Goal: Task Accomplishment & Management: Use online tool/utility

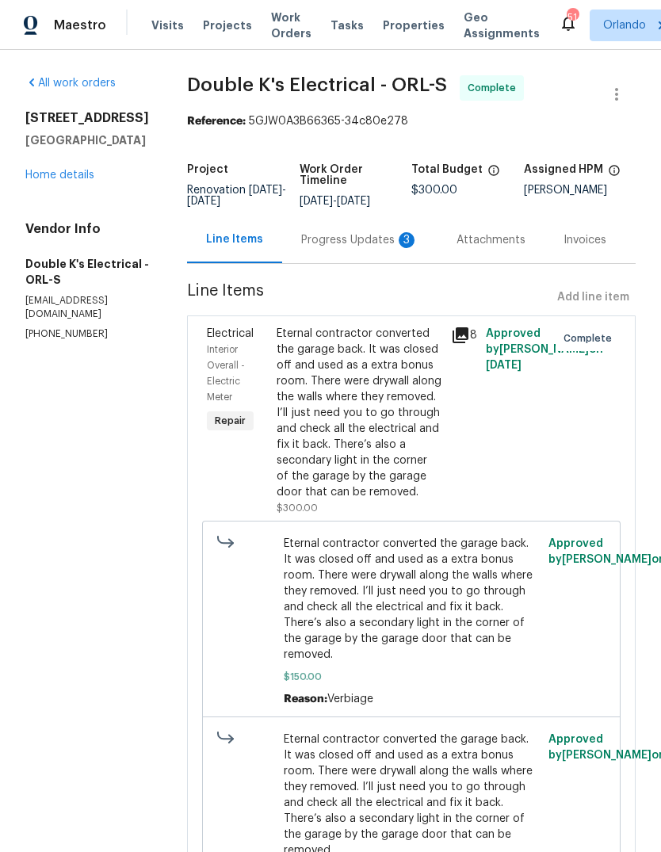
click at [286, 30] on span "Work Orders" at bounding box center [291, 26] width 40 height 32
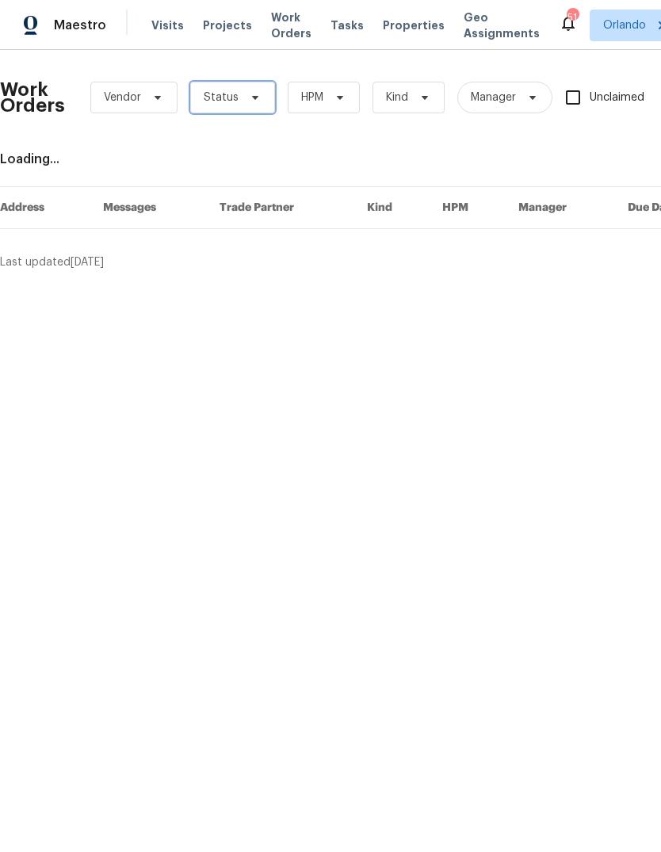
click at [244, 107] on span "Status" at bounding box center [232, 98] width 85 height 32
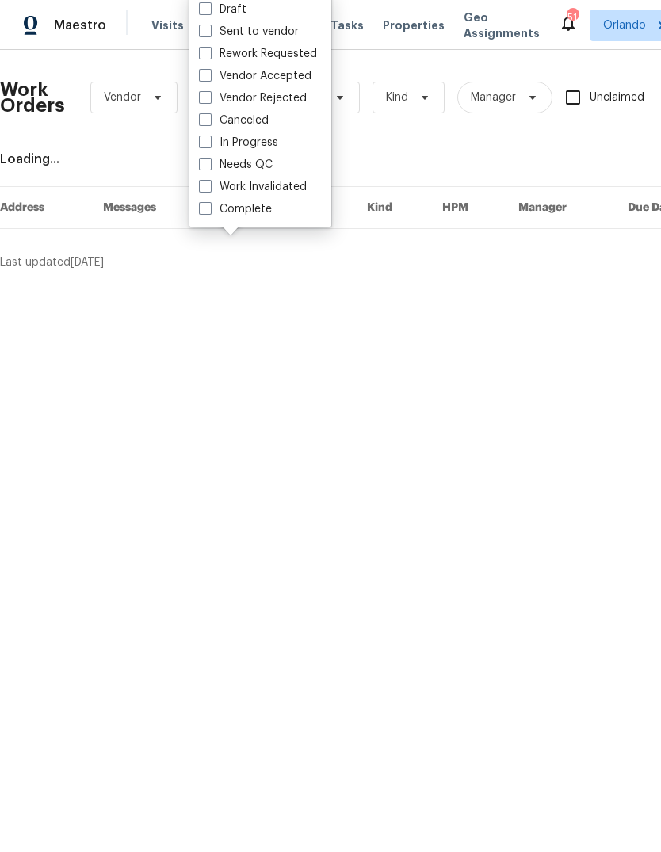
click at [206, 167] on span at bounding box center [205, 164] width 13 height 13
click at [206, 167] on input "Needs QC" at bounding box center [204, 162] width 10 height 10
checkbox input "true"
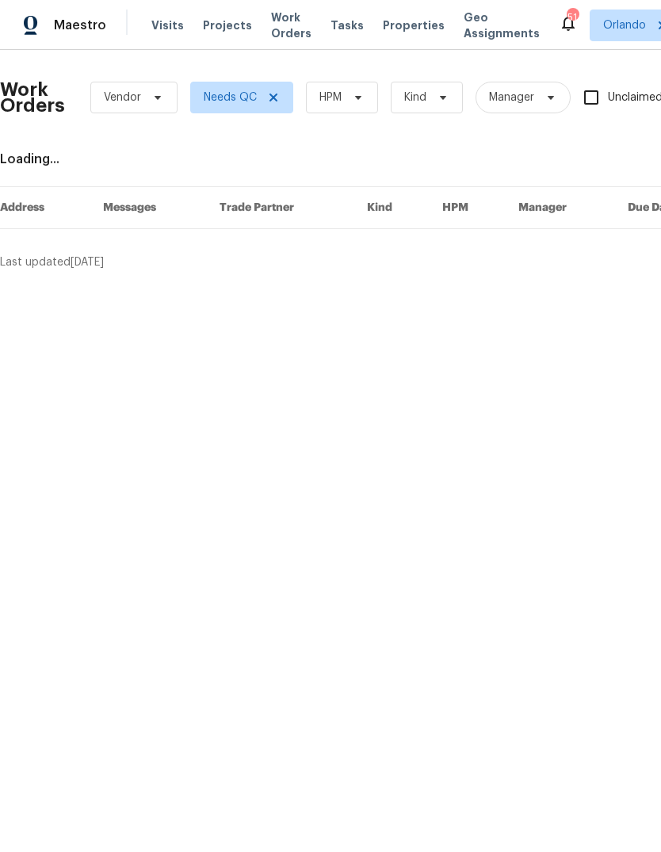
click at [353, 82] on span "HPM" at bounding box center [342, 98] width 72 height 32
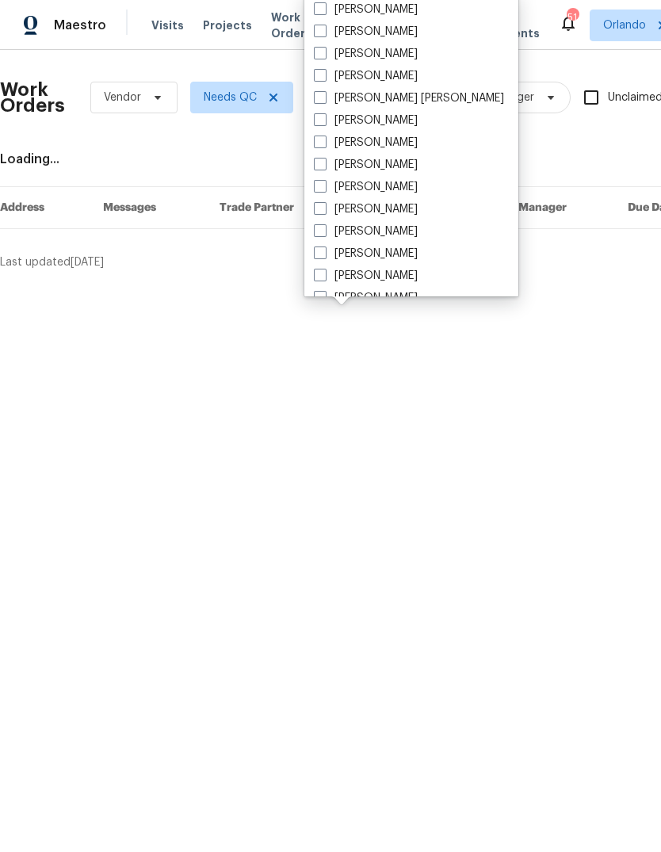
click at [338, 29] on label "[PERSON_NAME]" at bounding box center [366, 32] width 104 height 16
click at [324, 29] on input "[PERSON_NAME]" at bounding box center [319, 29] width 10 height 10
checkbox input "true"
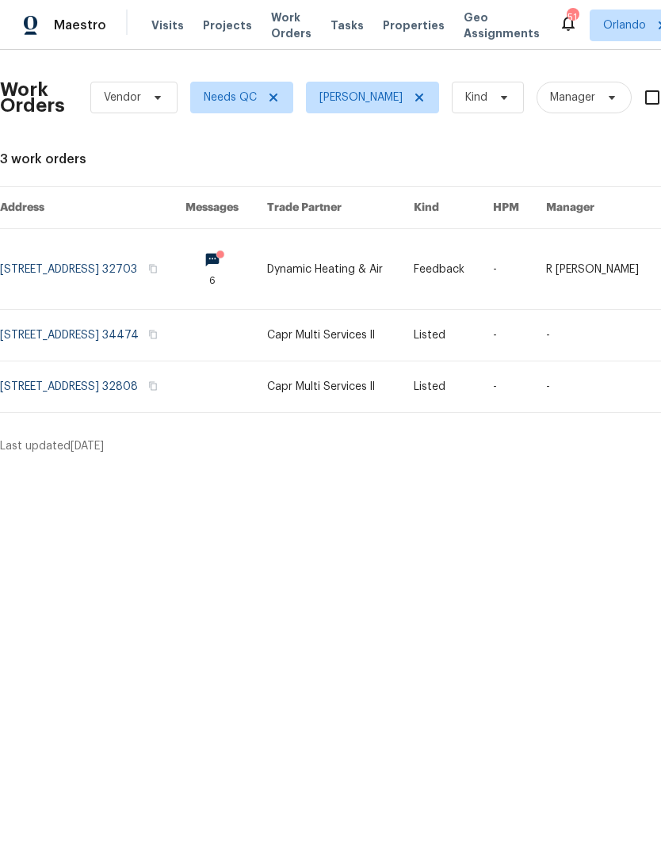
click at [36, 340] on link at bounding box center [92, 335] width 185 height 51
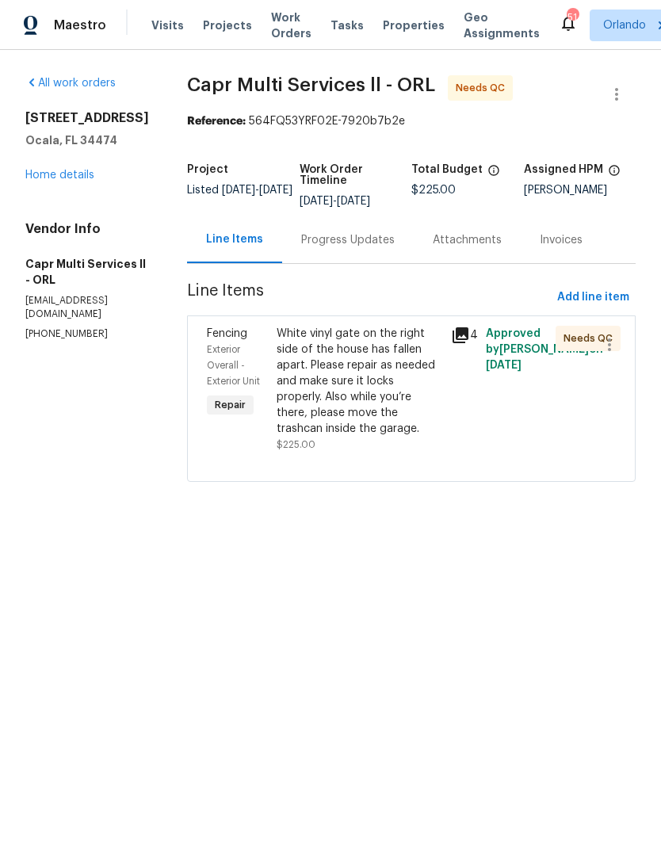
click at [298, 317] on div "Fencing Exterior Overall - Exterior Unit Repair White vinyl gate on the right s…" at bounding box center [411, 398] width 449 height 166
click at [377, 385] on div "White vinyl gate on the right side of the house has fallen apart. Please repair…" at bounding box center [359, 381] width 165 height 111
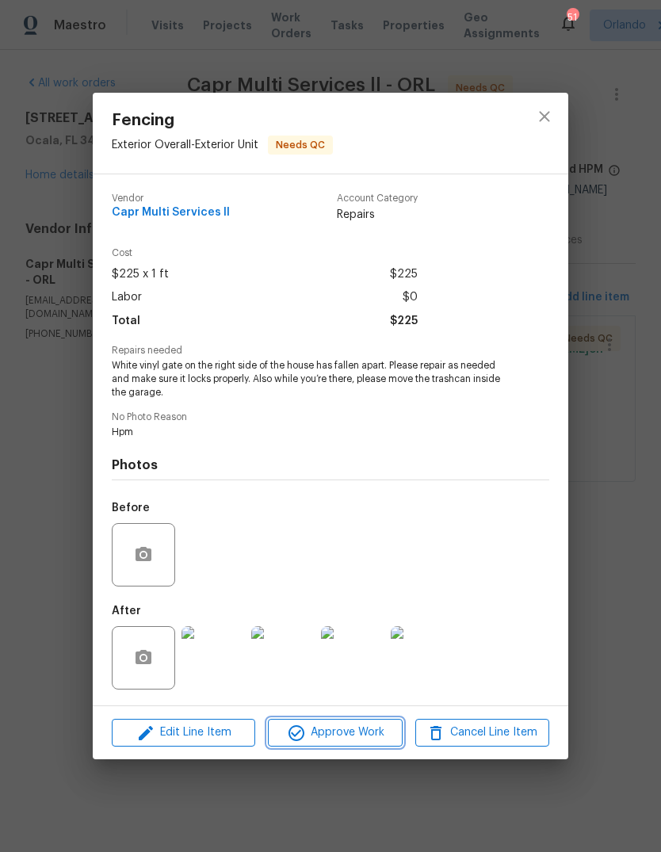
click at [369, 735] on span "Approve Work" at bounding box center [335, 733] width 124 height 20
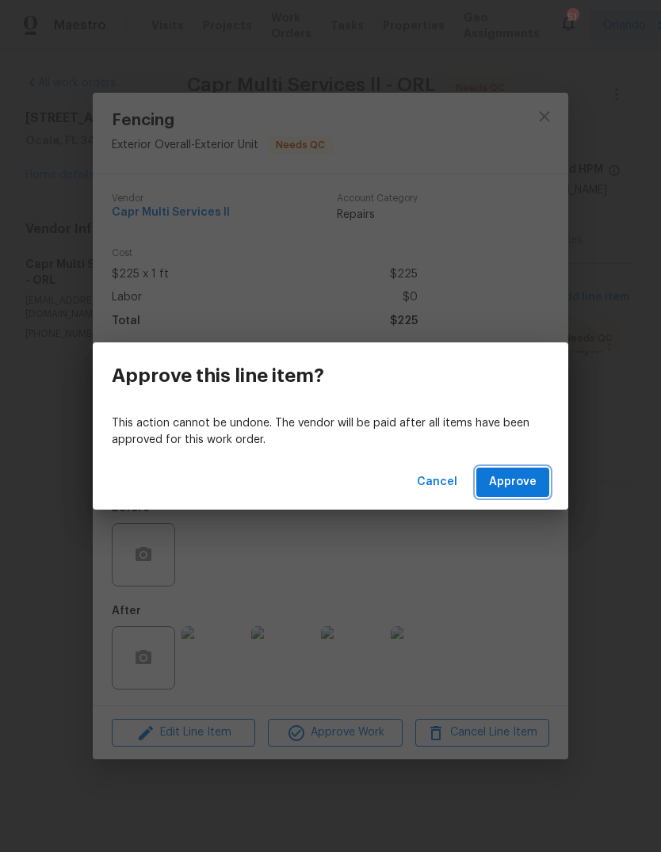
click at [528, 475] on span "Approve" at bounding box center [513, 482] width 48 height 20
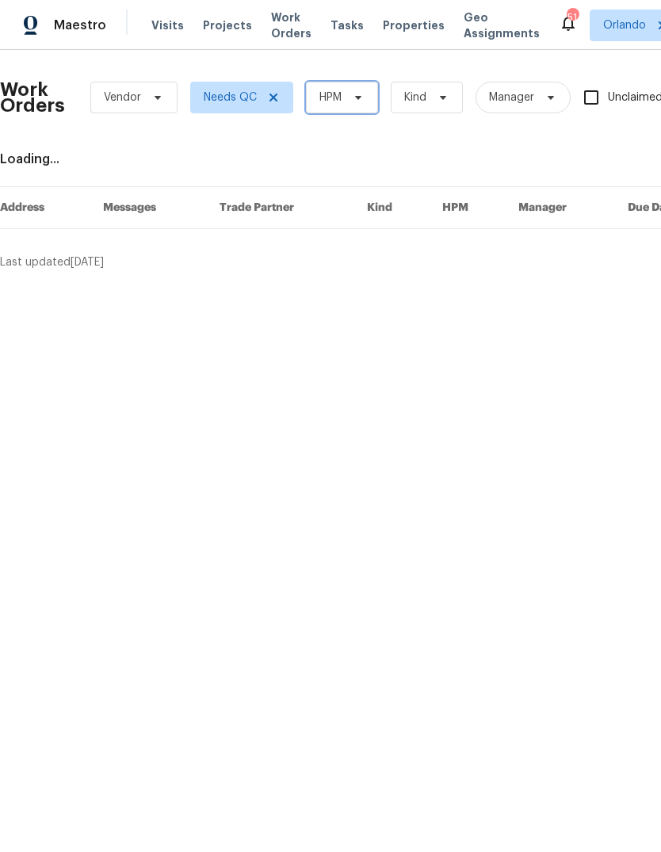
click at [360, 99] on icon at bounding box center [358, 97] width 13 height 13
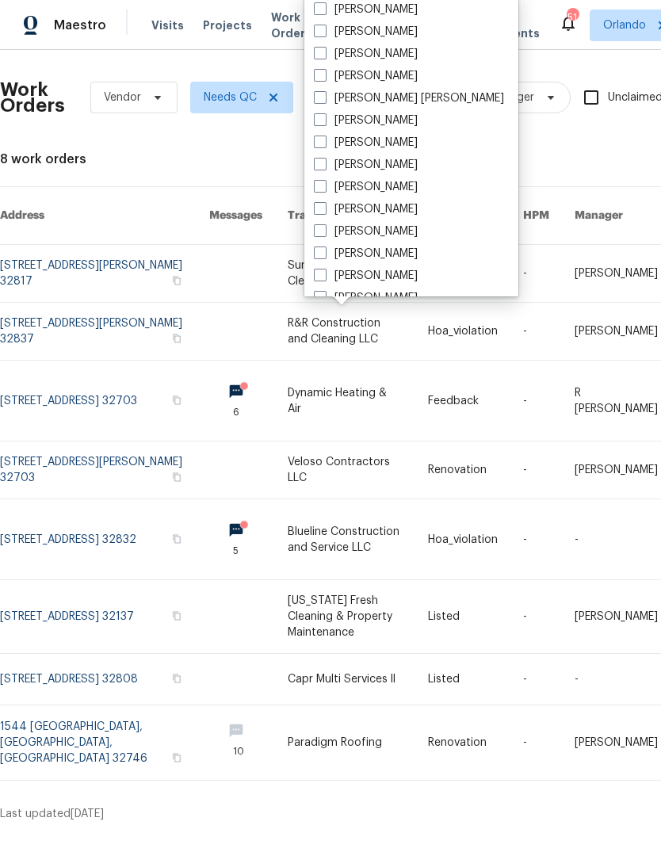
click at [388, 29] on label "[PERSON_NAME]" at bounding box center [366, 32] width 104 height 16
click at [324, 29] on input "[PERSON_NAME]" at bounding box center [319, 29] width 10 height 10
checkbox input "true"
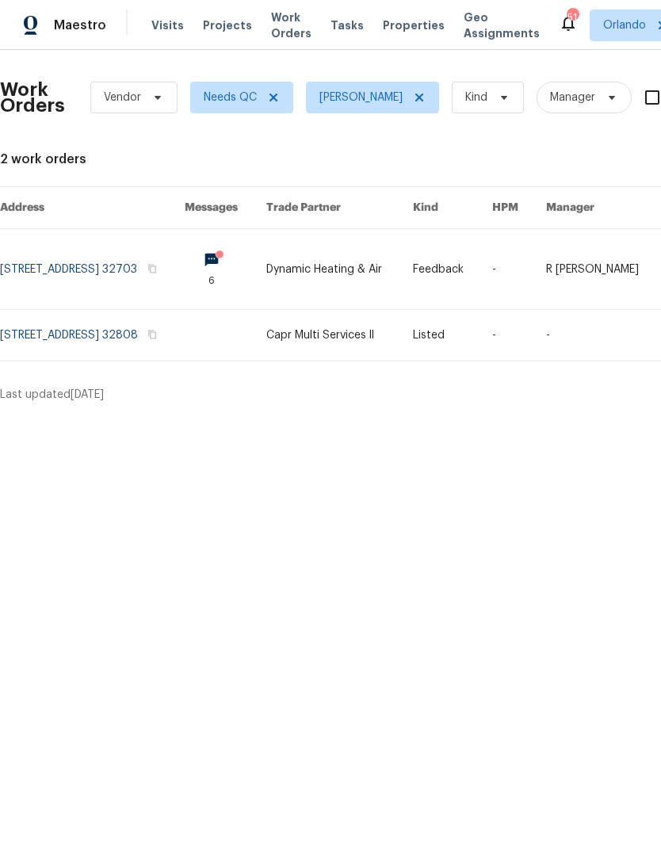
click at [38, 262] on link at bounding box center [92, 269] width 185 height 80
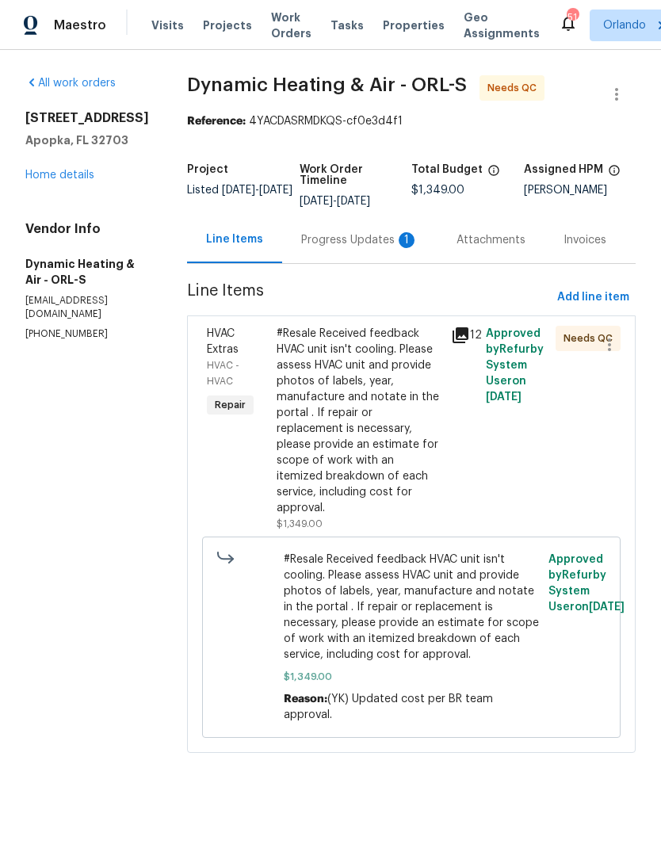
click at [404, 246] on div "Progress Updates 1" at bounding box center [359, 240] width 117 height 16
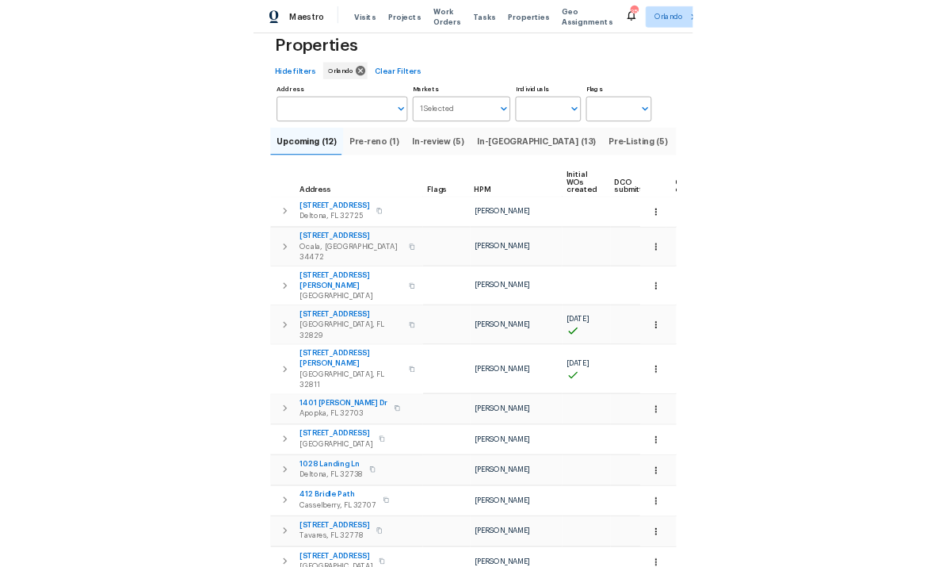
scroll to position [59, 0]
